Goal: Information Seeking & Learning: Learn about a topic

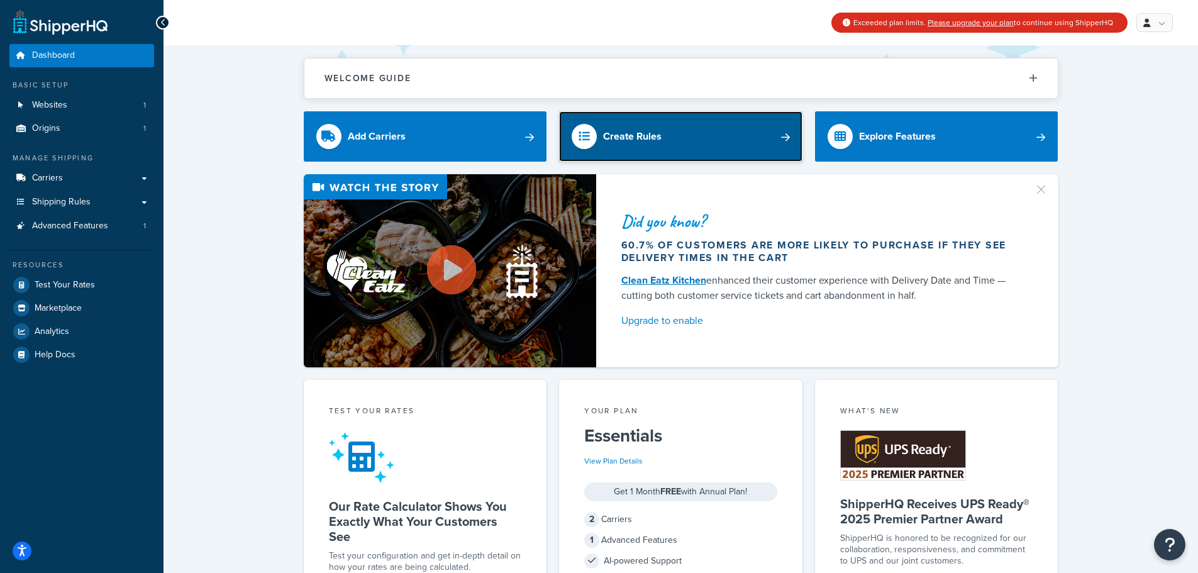
click at [717, 135] on link "Create Rules" at bounding box center [680, 136] width 243 height 50
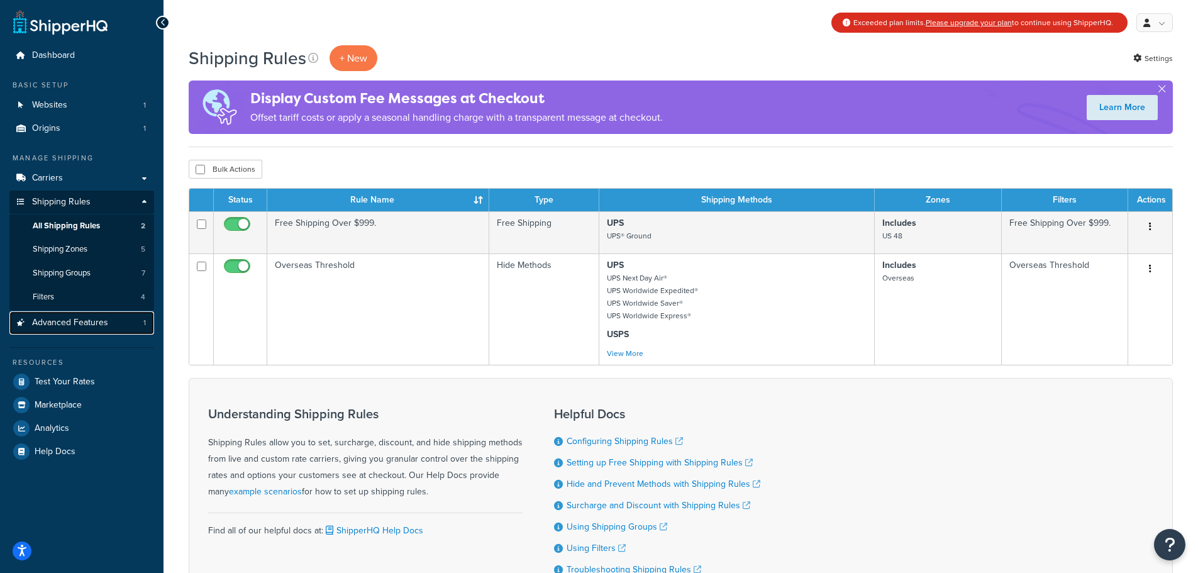
click at [89, 324] on span "Advanced Features" at bounding box center [70, 322] width 76 height 11
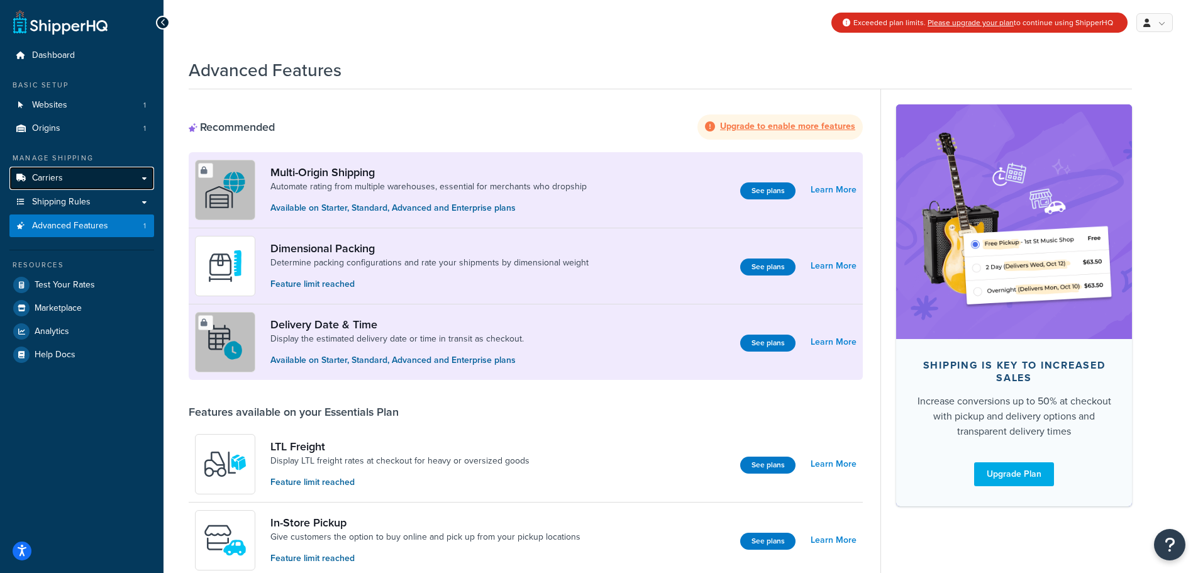
click at [91, 177] on link "Carriers" at bounding box center [81, 178] width 145 height 23
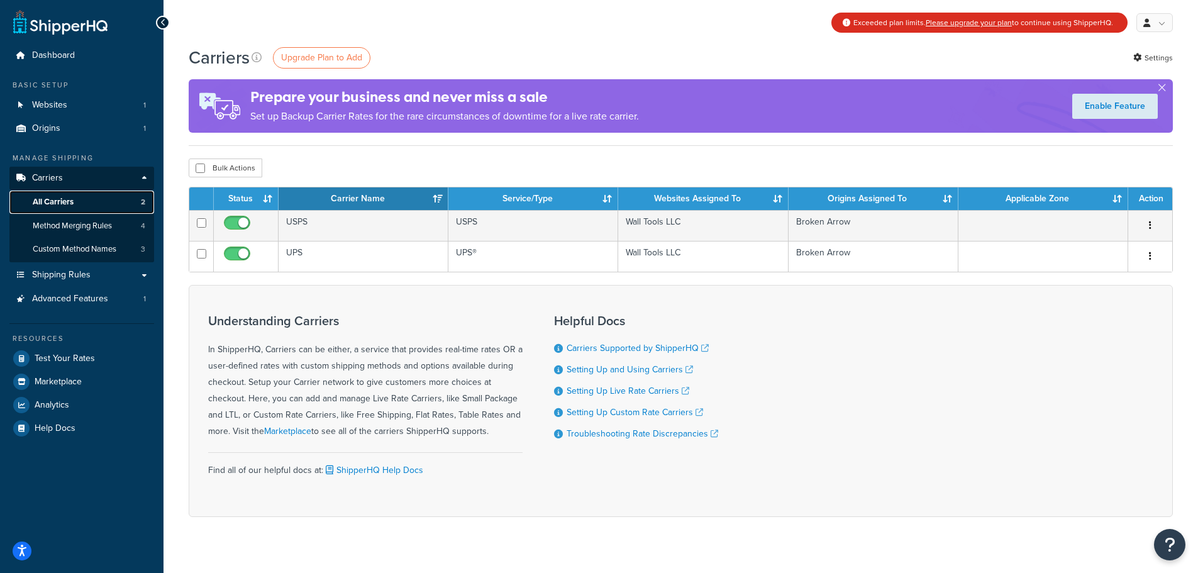
click at [52, 202] on span "All Carriers" at bounding box center [53, 202] width 41 height 11
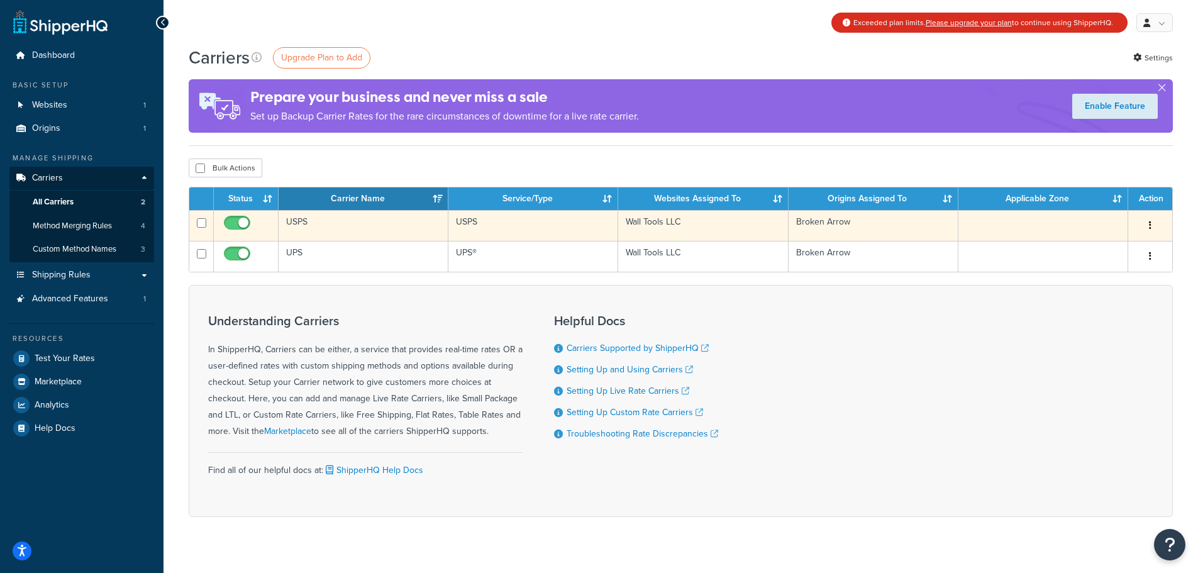
click at [354, 228] on td "USPS" at bounding box center [363, 225] width 170 height 31
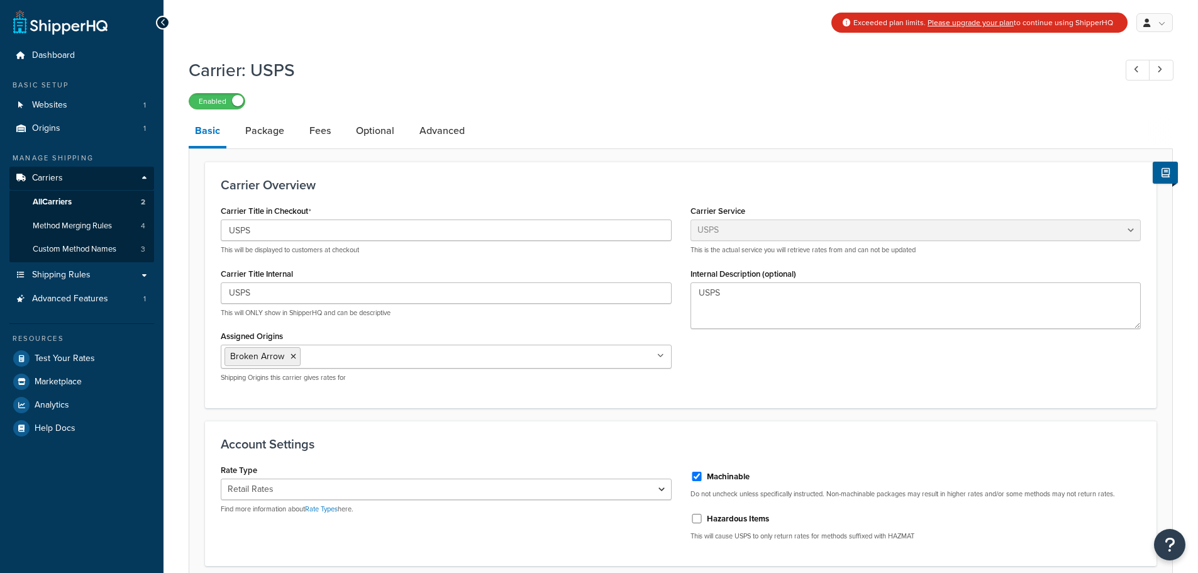
select select "usps"
click at [60, 200] on span "All Carriers" at bounding box center [52, 202] width 39 height 11
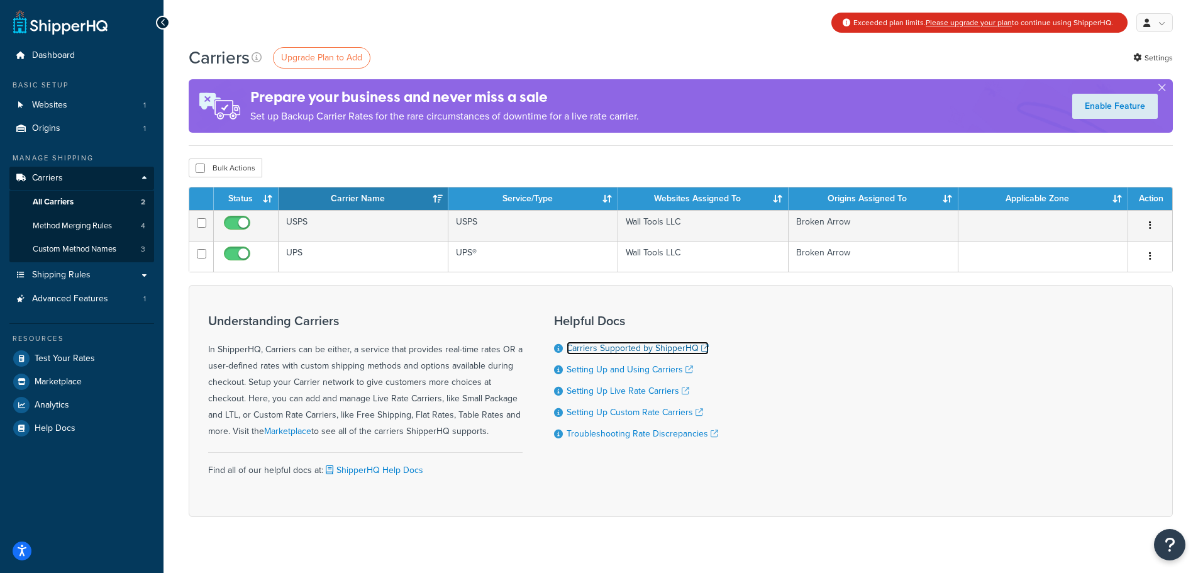
click at [639, 351] on link "Carriers Supported by ShipperHQ" at bounding box center [637, 347] width 142 height 13
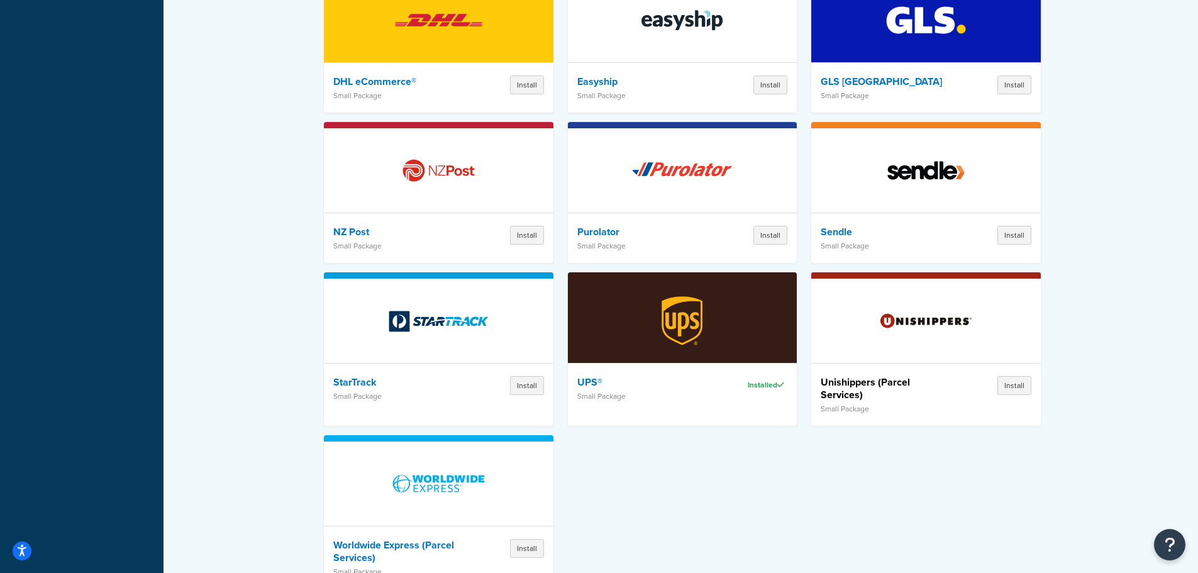
scroll to position [1194, 0]
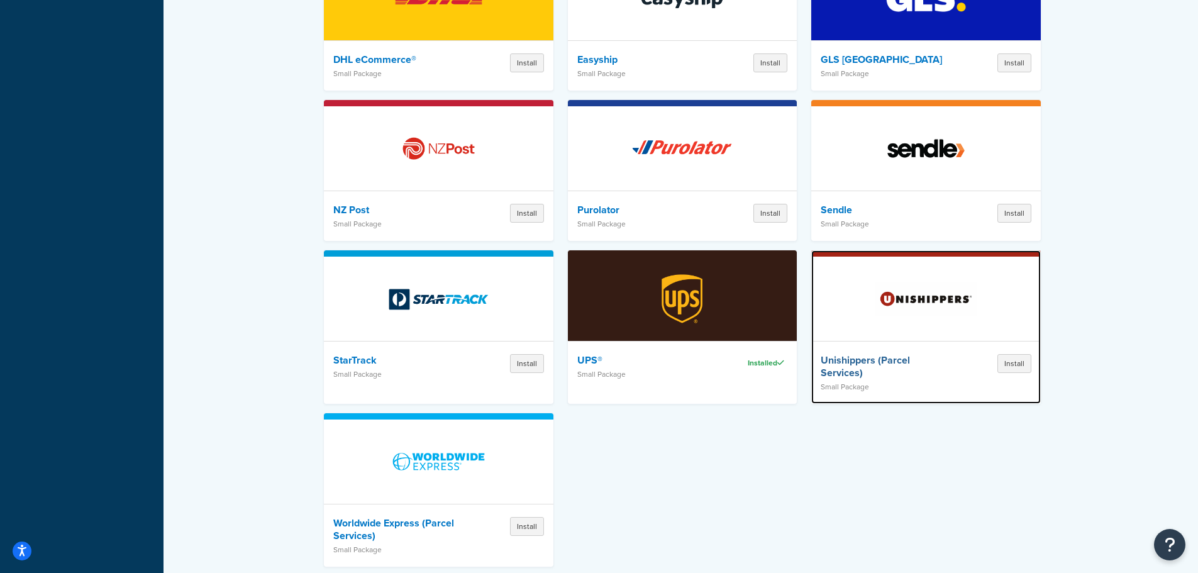
click at [931, 284] on img at bounding box center [926, 299] width 110 height 88
